Goal: Task Accomplishment & Management: Use online tool/utility

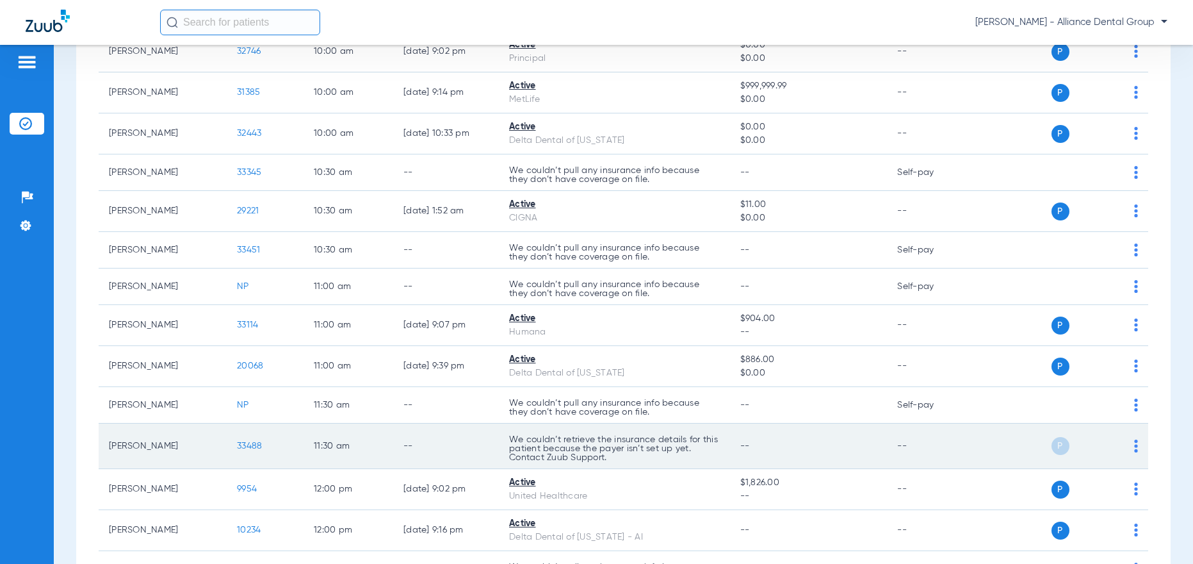
scroll to position [1025, 0]
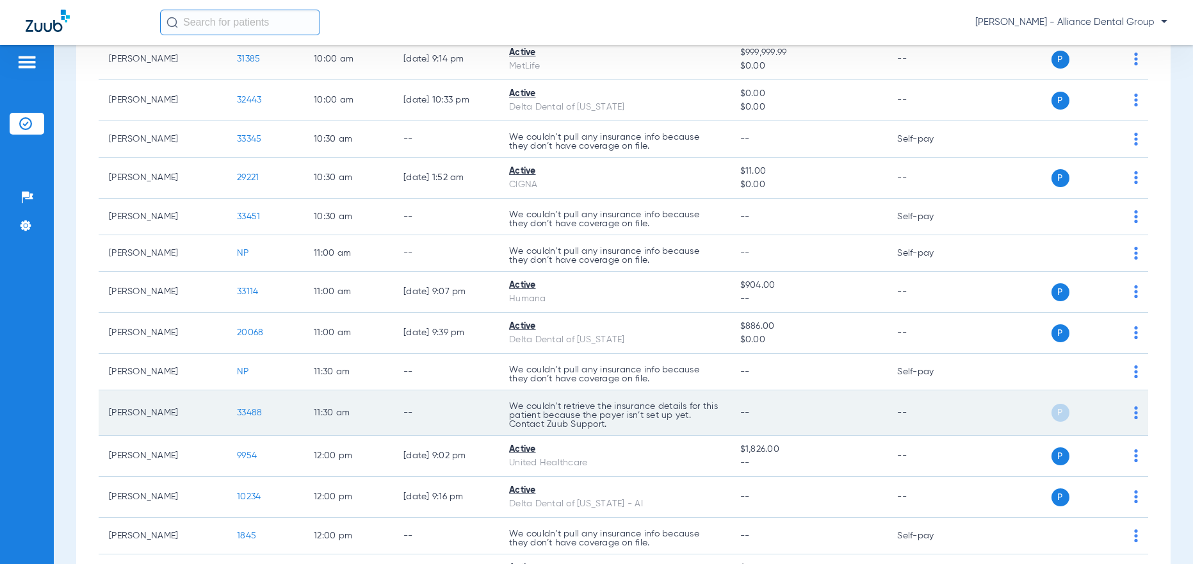
click at [1134, 417] on img at bounding box center [1136, 412] width 4 height 13
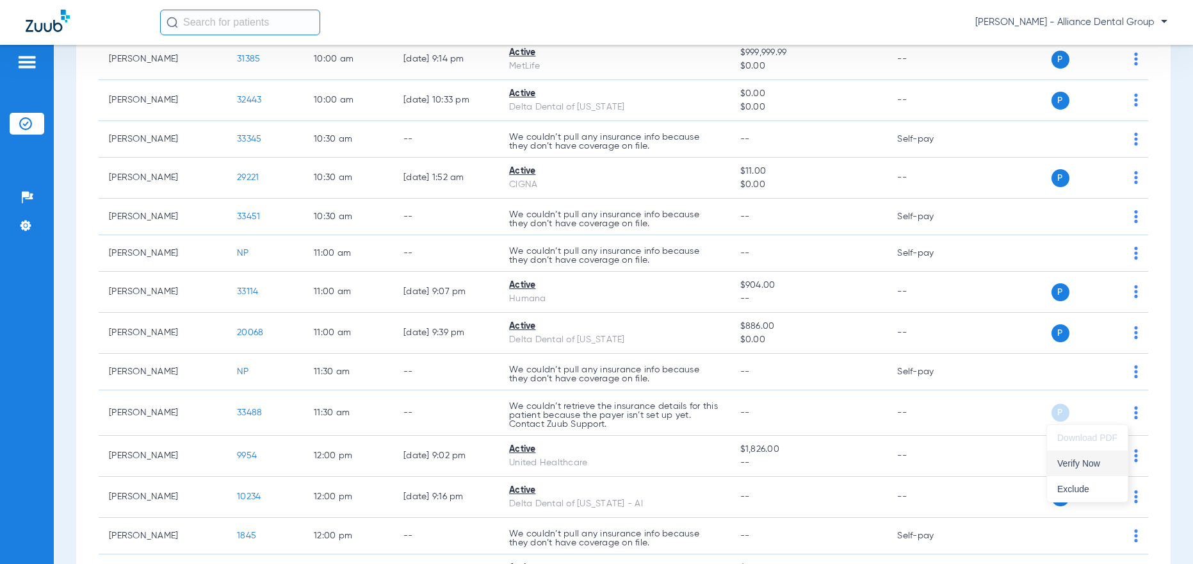
click at [1088, 465] on span "Verify Now" at bounding box center [1087, 463] width 60 height 9
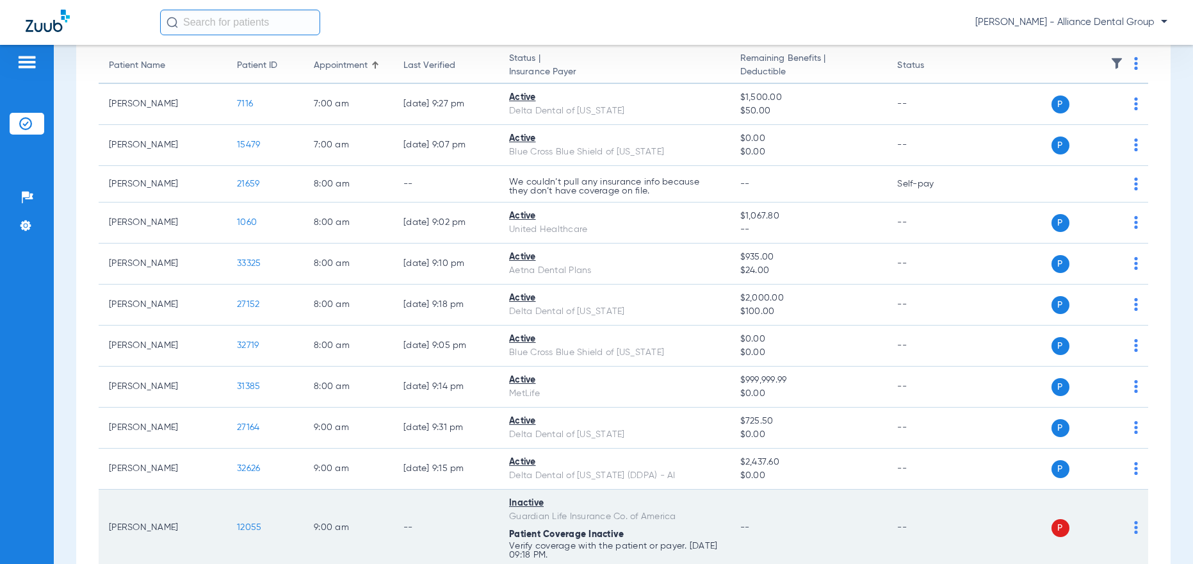
scroll to position [128, 0]
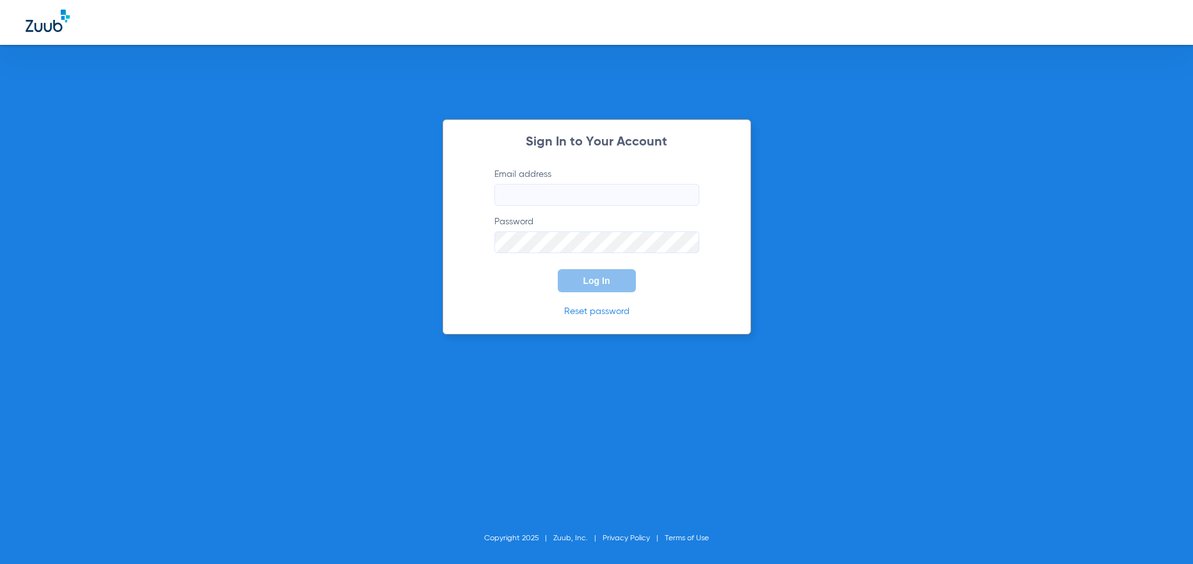
click at [949, 103] on div "Sign In to Your Account Email address Password Log In Reset password Copyright …" at bounding box center [596, 282] width 1193 height 564
click at [507, 193] on input "Email address" at bounding box center [596, 195] width 205 height 22
type input "[EMAIL_ADDRESS][DOMAIN_NAME]"
click at [558, 269] on button "Log In" at bounding box center [597, 280] width 78 height 23
click at [55, 377] on div "Sign In to Your Account Email address Password Log In Reset password Copyright …" at bounding box center [596, 282] width 1193 height 564
